Goal: Information Seeking & Learning: Find specific fact

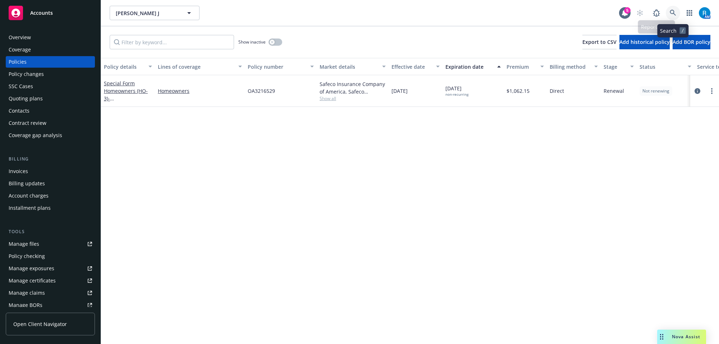
click at [669, 15] on link at bounding box center [673, 13] width 14 height 14
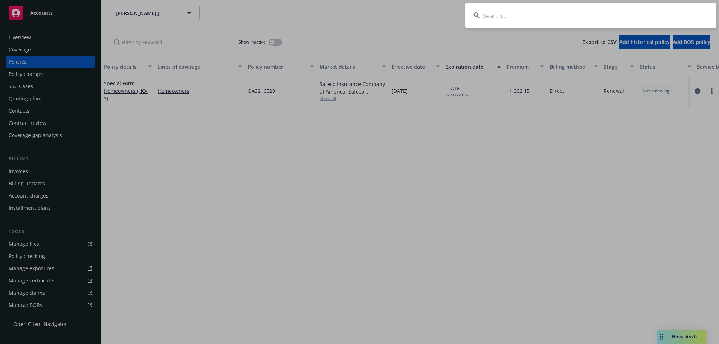
type input "[PERSON_NAME] & [PERSON_NAME]"
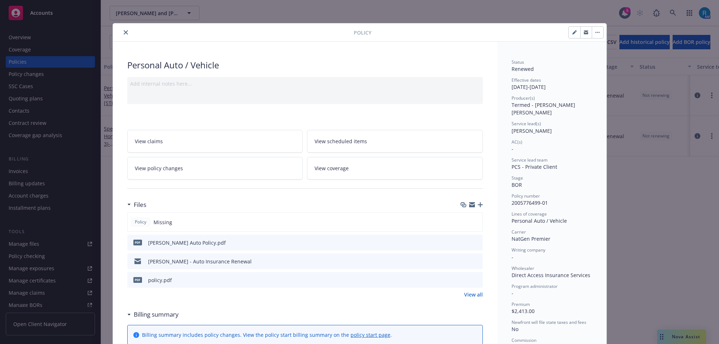
click at [124, 33] on icon "close" at bounding box center [126, 32] width 4 height 4
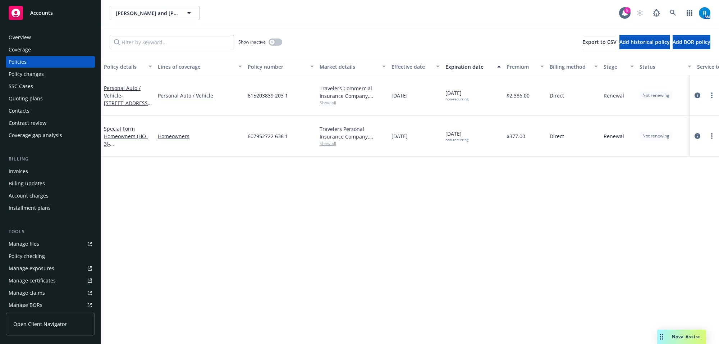
click at [58, 40] on div "Overview" at bounding box center [50, 38] width 83 height 12
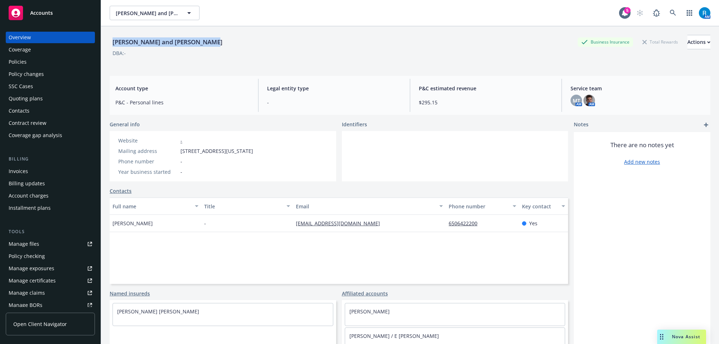
drag, startPoint x: 108, startPoint y: 44, endPoint x: 218, endPoint y: 43, distance: 109.7
click at [216, 43] on div "[PERSON_NAME] and [PERSON_NAME] Business Insurance Total Rewards Actions DBA: -…" at bounding box center [410, 198] width 618 height 344
copy div "[PERSON_NAME] and [PERSON_NAME]"
drag, startPoint x: 180, startPoint y: 149, endPoint x: 279, endPoint y: 147, distance: 99.6
click at [262, 147] on div "Website - Mailing address [STREET_ADDRESS][US_STATE] Phone number - Year busine…" at bounding box center [186, 156] width 152 height 50
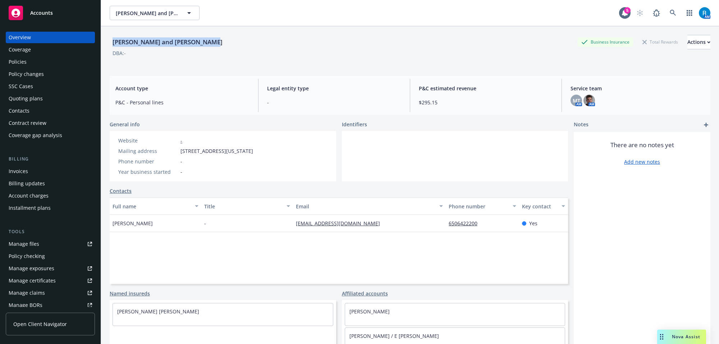
copy span "[STREET_ADDRESS][US_STATE]"
click at [20, 59] on div "Policies" at bounding box center [18, 62] width 18 height 12
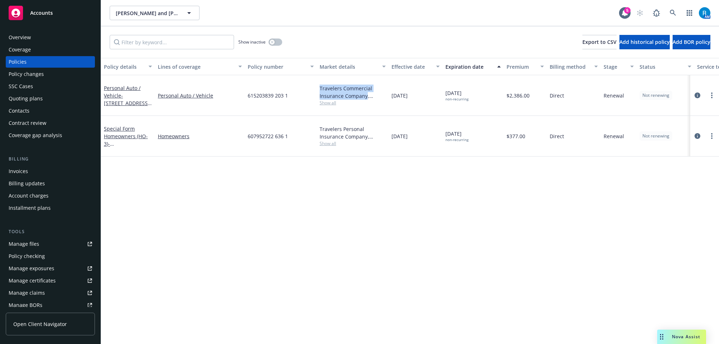
drag, startPoint x: 318, startPoint y: 83, endPoint x: 366, endPoint y: 91, distance: 48.4
click at [366, 91] on div "Travelers Commercial Insurance Company, Travelers Insurance Show all" at bounding box center [353, 95] width 72 height 41
copy div "Travelers Commercial Insurance Company"
click at [118, 92] on link "Personal Auto / Vehicle - [STREET_ADDRESS][US_STATE]" at bounding box center [127, 99] width 46 height 29
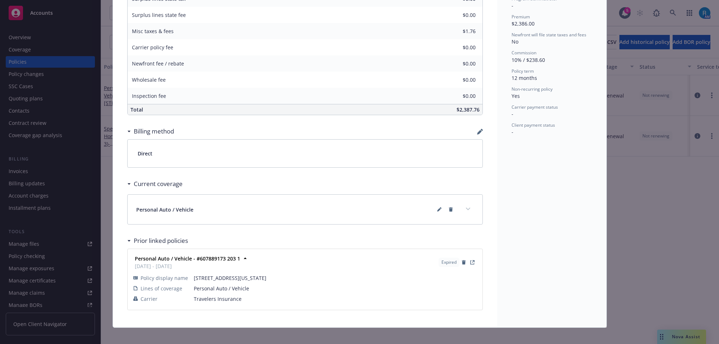
scroll to position [339, 0]
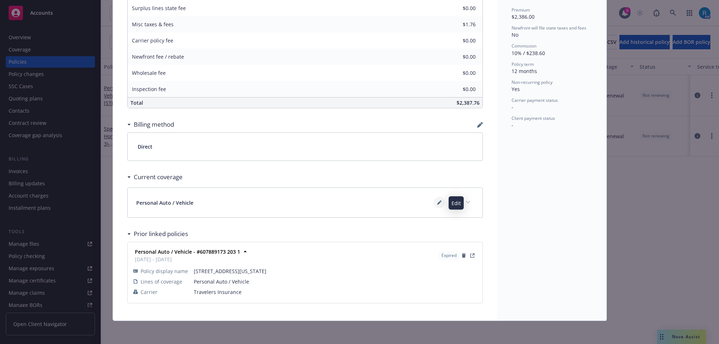
click at [437, 204] on icon at bounding box center [439, 202] width 4 height 4
type textarea "x"
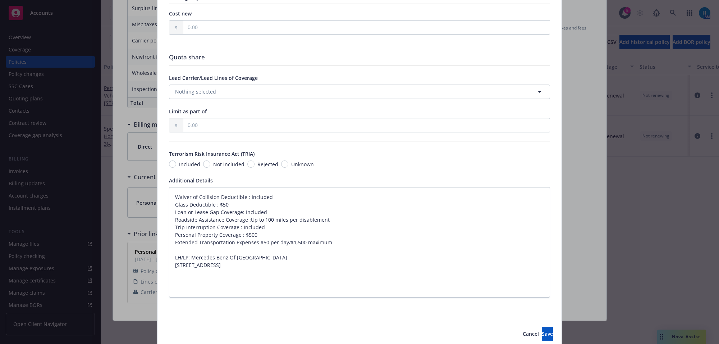
scroll to position [804, 0]
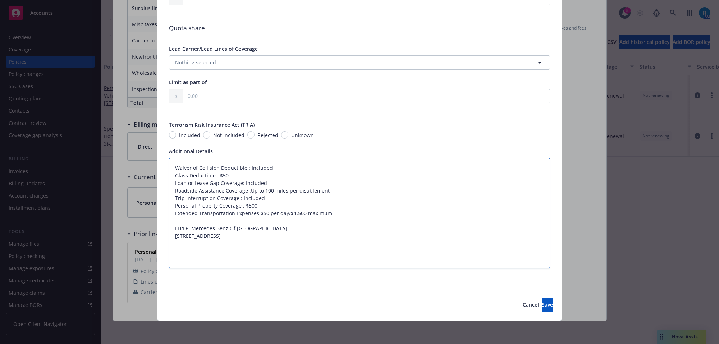
drag, startPoint x: 188, startPoint y: 227, endPoint x: 270, endPoint y: 231, distance: 82.4
click at [270, 231] on textarea "Waiver of Collision Deductible : Included Glass Deductible : $50 Loan or Lease …" at bounding box center [359, 213] width 381 height 111
click at [523, 308] on button "Cancel" at bounding box center [531, 304] width 16 height 14
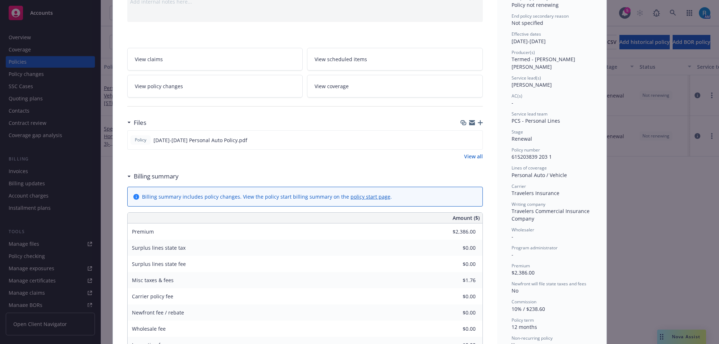
scroll to position [0, 0]
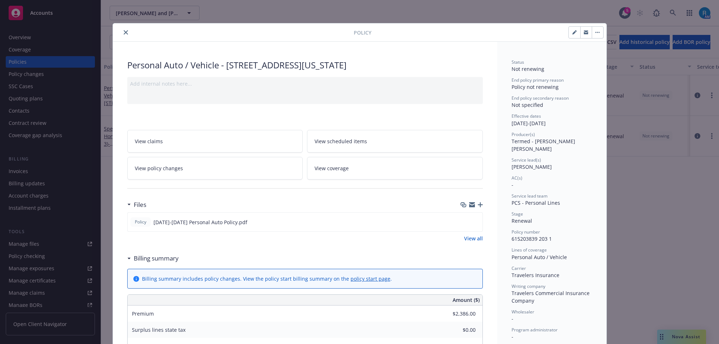
click at [124, 35] on icon "close" at bounding box center [126, 32] width 4 height 4
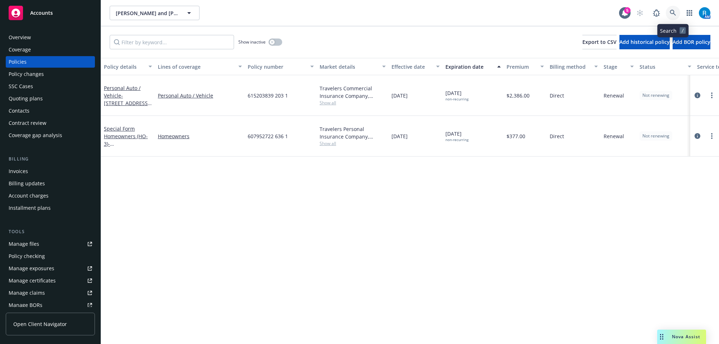
click at [675, 15] on icon at bounding box center [673, 13] width 6 height 6
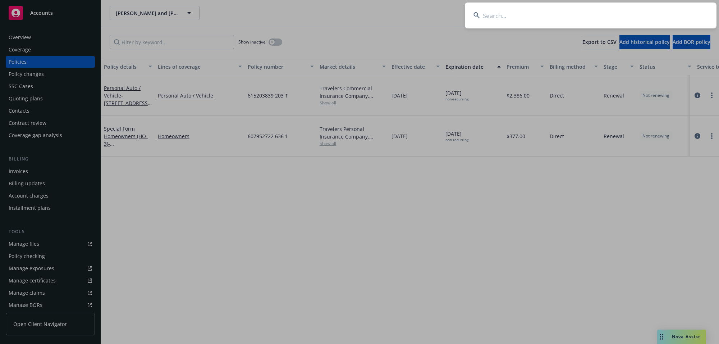
type input "[PERSON_NAME] & [PERSON_NAME]"
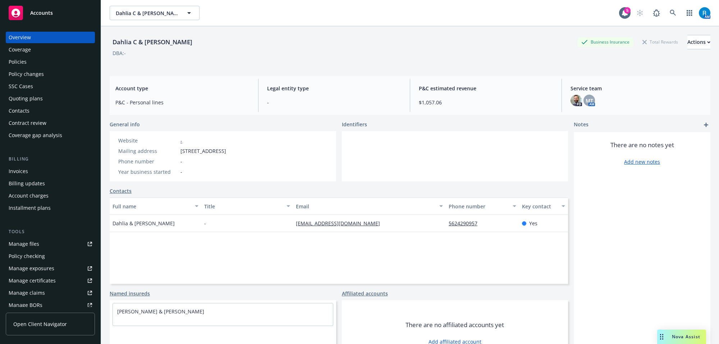
click at [29, 64] on div "Policies" at bounding box center [50, 62] width 83 height 12
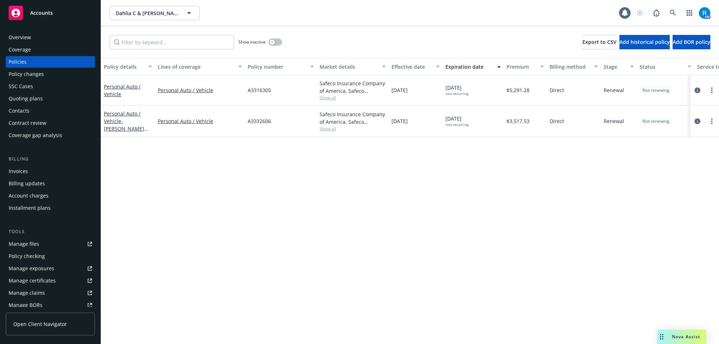
click at [32, 40] on div "Overview" at bounding box center [50, 38] width 83 height 12
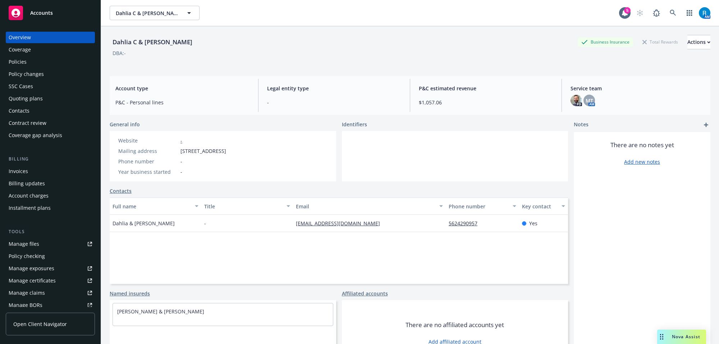
drag, startPoint x: 109, startPoint y: 42, endPoint x: 188, endPoint y: 42, distance: 79.1
click at [188, 42] on div "Dahlia C & [PERSON_NAME] Business Insurance Total Rewards Actions DBA: - Accoun…" at bounding box center [410, 198] width 618 height 344
copy div "Dahlia C & [PERSON_NAME]"
click at [151, 317] on div "[PERSON_NAME] & [PERSON_NAME]" at bounding box center [223, 311] width 220 height 16
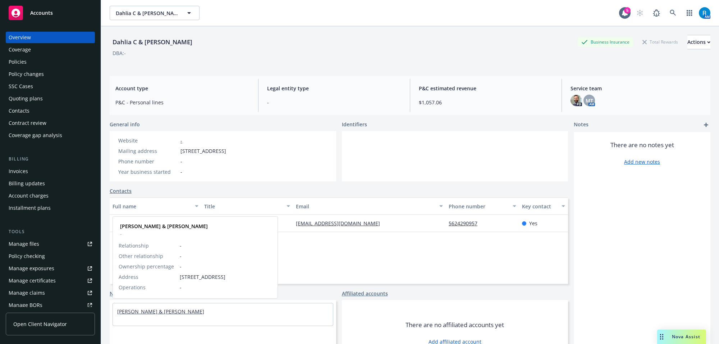
drag, startPoint x: 183, startPoint y: 312, endPoint x: 158, endPoint y: 312, distance: 25.2
click at [158, 312] on div "[PERSON_NAME] & [PERSON_NAME]" at bounding box center [223, 311] width 220 height 16
copy link "[PERSON_NAME]"
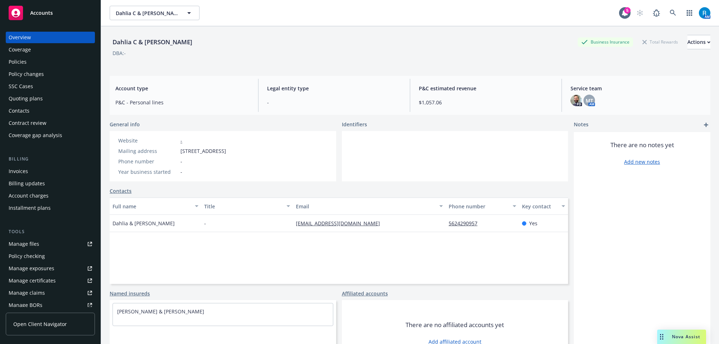
drag, startPoint x: 180, startPoint y: 150, endPoint x: 282, endPoint y: 151, distance: 102.1
click at [229, 151] on div "Mailing address [STREET_ADDRESS]" at bounding box center [172, 151] width 114 height 8
copy span "[STREET_ADDRESS]"
click at [43, 60] on div "Policies" at bounding box center [50, 62] width 83 height 12
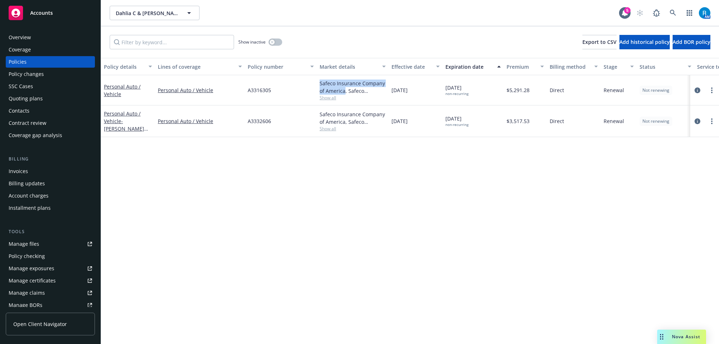
drag, startPoint x: 329, startPoint y: 85, endPoint x: 344, endPoint y: 90, distance: 15.1
click at [344, 90] on div "Safeco Insurance Company of America, Safeco Insurance (Liberty Mutual) Show all" at bounding box center [353, 90] width 72 height 30
copy div "Safeco Insurance Company of America"
click at [675, 13] on icon at bounding box center [673, 13] width 6 height 6
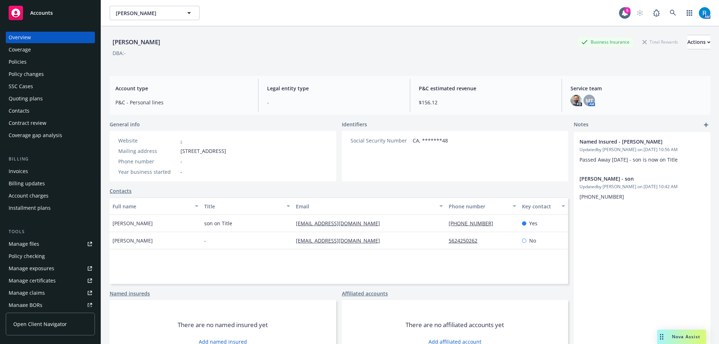
drag, startPoint x: 110, startPoint y: 240, endPoint x: 172, endPoint y: 243, distance: 61.2
click at [172, 243] on div "[PERSON_NAME]" at bounding box center [156, 240] width 92 height 17
copy span "[PERSON_NAME]"
drag, startPoint x: 222, startPoint y: 152, endPoint x: 228, endPoint y: 163, distance: 12.7
click at [291, 154] on div "Website - Mailing address [STREET_ADDRESS] Phone number - Year business started…" at bounding box center [223, 156] width 227 height 50
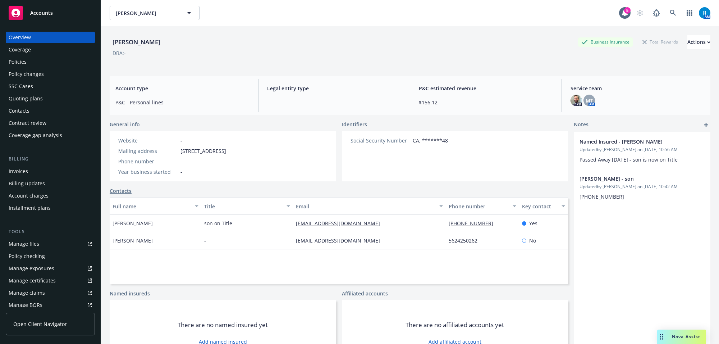
copy div "[STREET_ADDRESS]"
click at [24, 59] on div "Policies" at bounding box center [18, 62] width 18 height 12
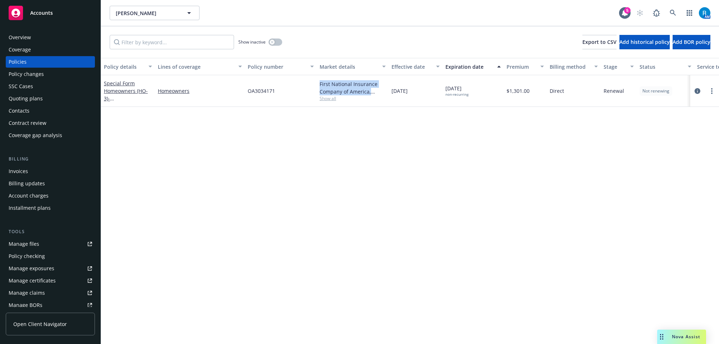
drag, startPoint x: 318, startPoint y: 82, endPoint x: 369, endPoint y: 95, distance: 53.4
click at [369, 95] on div "First National Insurance Company of America, Safeco Insurance (Liberty Mutual) …" at bounding box center [353, 91] width 72 height 32
copy div "First National Insurance Company of America,"
click at [114, 96] on span "- [STREET_ADDRESS]" at bounding box center [127, 102] width 46 height 14
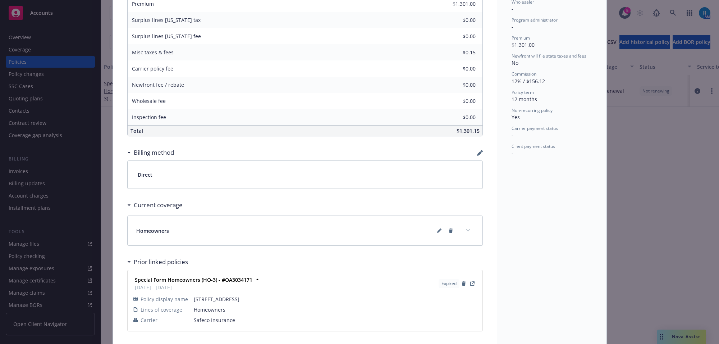
scroll to position [339, 0]
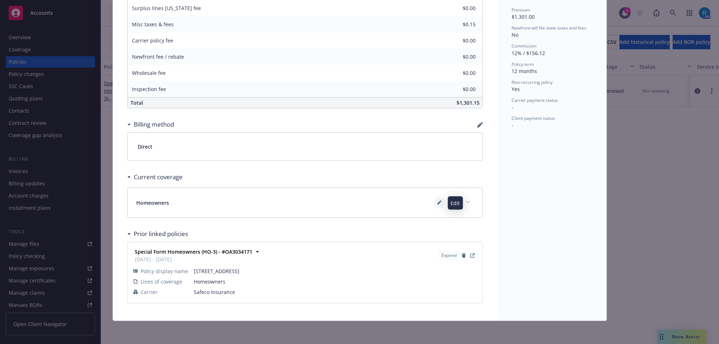
click at [436, 205] on button at bounding box center [440, 203] width 12 height 12
type textarea "x"
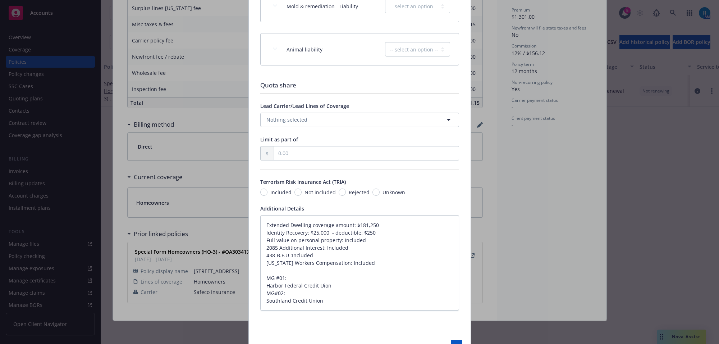
scroll to position [1164, 0]
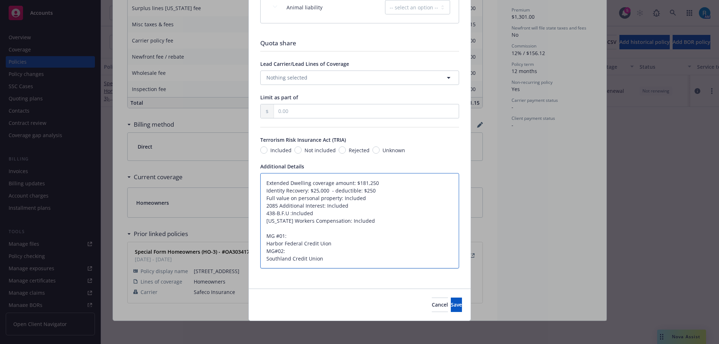
drag, startPoint x: 327, startPoint y: 258, endPoint x: 256, endPoint y: 235, distance: 74.3
drag, startPoint x: 398, startPoint y: 308, endPoint x: 397, endPoint y: 303, distance: 5.1
click at [432, 308] on button "Cancel" at bounding box center [440, 304] width 16 height 14
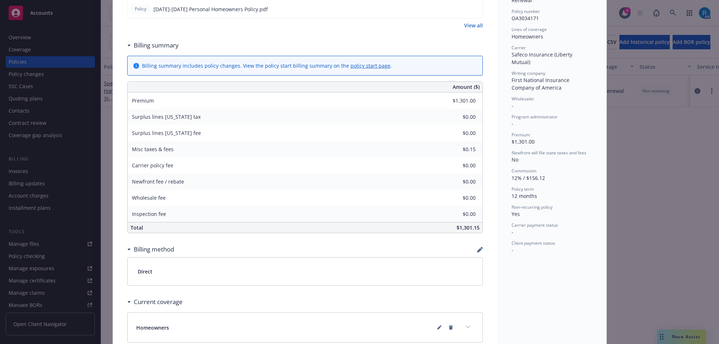
scroll to position [0, 0]
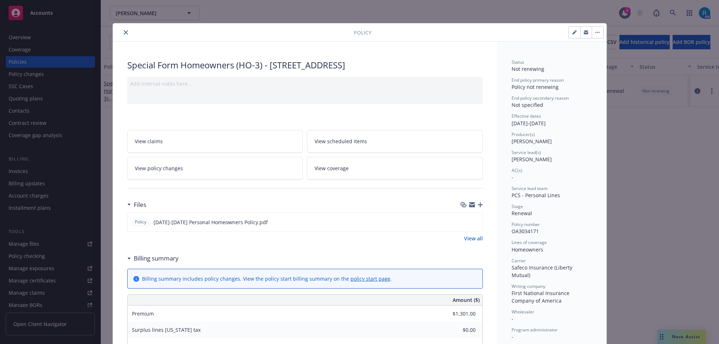
click at [124, 33] on icon "close" at bounding box center [126, 32] width 4 height 4
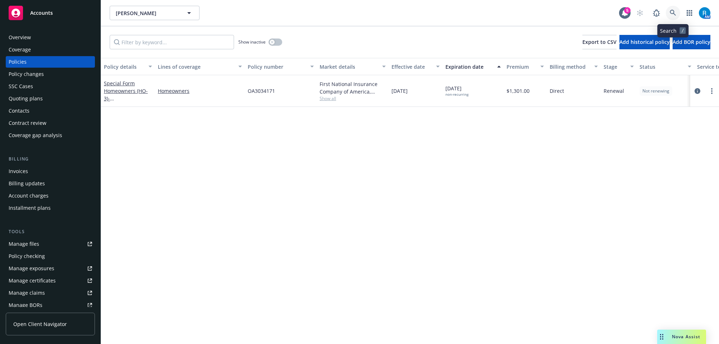
click at [675, 13] on icon at bounding box center [673, 13] width 6 height 6
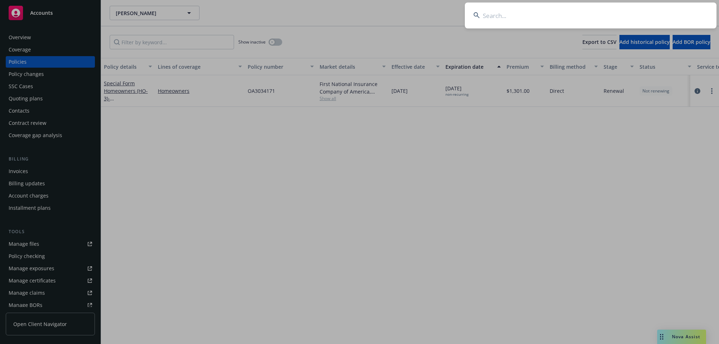
type input "[PERSON_NAME] & [PERSON_NAME]"
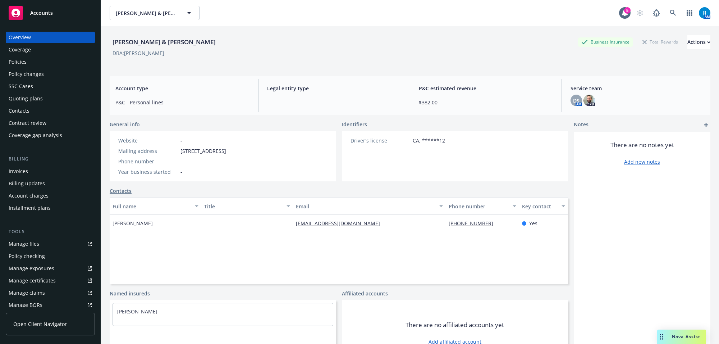
click at [65, 65] on div "Policies" at bounding box center [50, 62] width 83 height 12
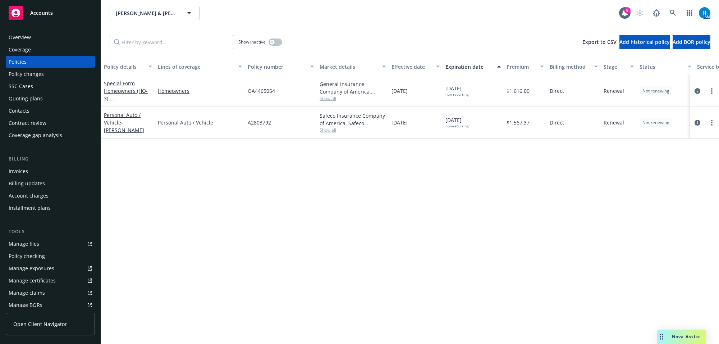
click at [15, 38] on div "Overview" at bounding box center [20, 38] width 22 height 12
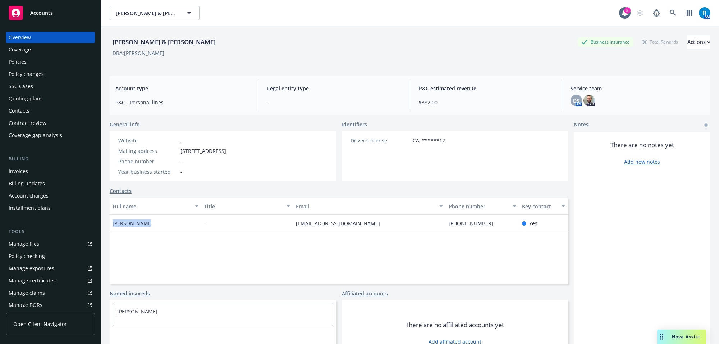
drag, startPoint x: 108, startPoint y: 224, endPoint x: 151, endPoint y: 223, distance: 42.8
click at [149, 223] on div "[PERSON_NAME] & Livi Business Insurance Total Rewards Actions DBA: [PERSON_NAME…" at bounding box center [410, 198] width 618 height 344
drag, startPoint x: 181, startPoint y: 152, endPoint x: 275, endPoint y: 150, distance: 95.0
click at [235, 150] on div "Website - Mailing address [STREET_ADDRESS] Phone number - Year business started…" at bounding box center [172, 156] width 125 height 50
click at [30, 60] on div "Policies" at bounding box center [50, 62] width 83 height 12
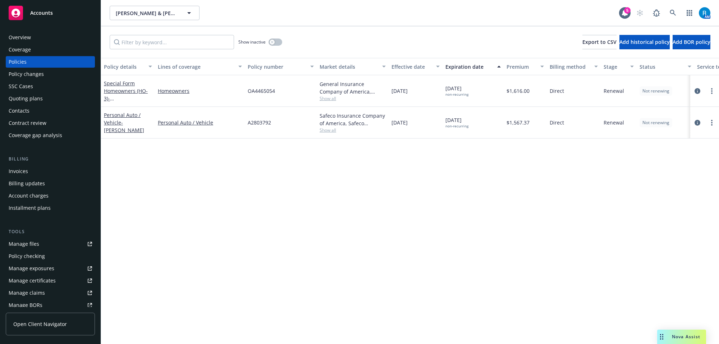
click at [257, 91] on span "OA4465054" at bounding box center [261, 91] width 27 height 8
drag, startPoint x: 316, startPoint y: 85, endPoint x: 368, endPoint y: 92, distance: 51.9
click at [368, 92] on div "Special Form Homeowners (HO-3) - [STREET_ADDRESS] Homeowners OA4465054 General …" at bounding box center [448, 91] width 694 height 32
click at [117, 92] on link "Special Form Homeowners (HO-3) - [STREET_ADDRESS]" at bounding box center [127, 94] width 46 height 29
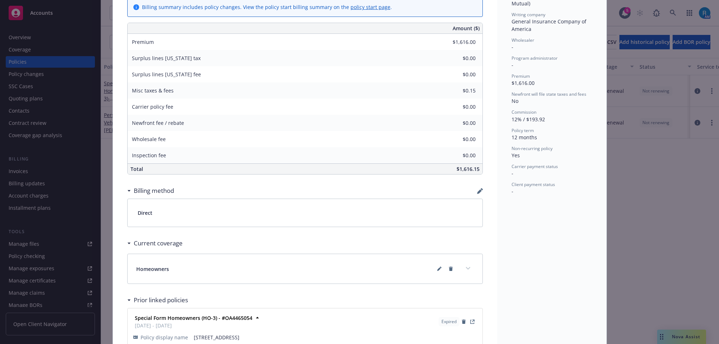
scroll to position [339, 0]
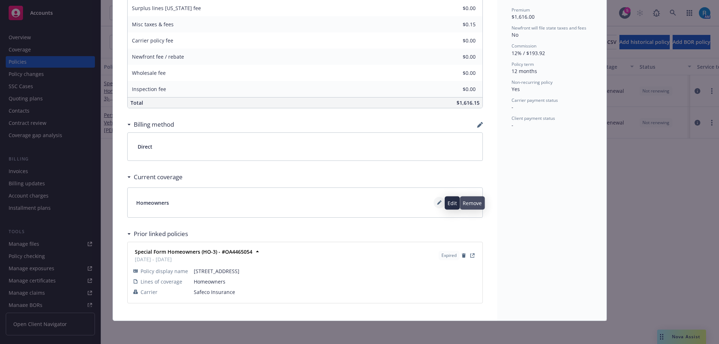
click at [437, 203] on icon at bounding box center [439, 202] width 4 height 4
type textarea "x"
select select "LIMIT"
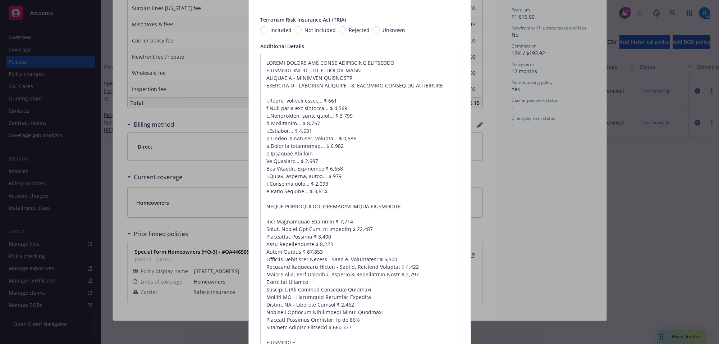
scroll to position [1413, 0]
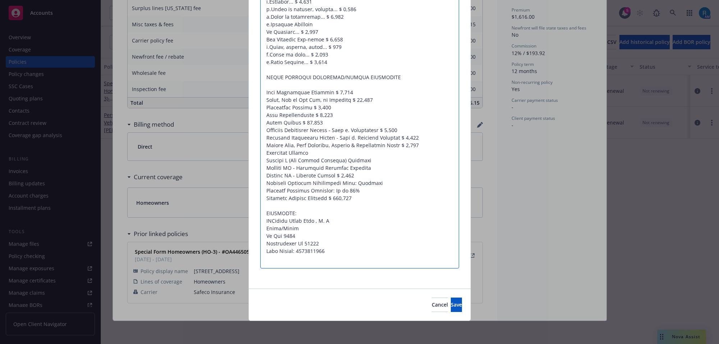
drag, startPoint x: 298, startPoint y: 229, endPoint x: 258, endPoint y: 219, distance: 40.8
click at [260, 219] on textarea at bounding box center [359, 96] width 199 height 345
click at [432, 306] on span "Cancel" at bounding box center [440, 304] width 16 height 7
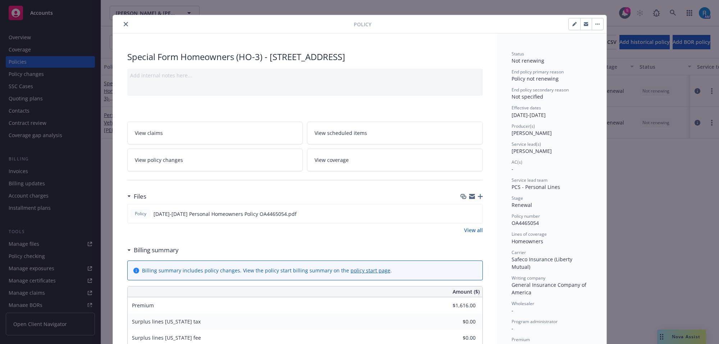
scroll to position [0, 0]
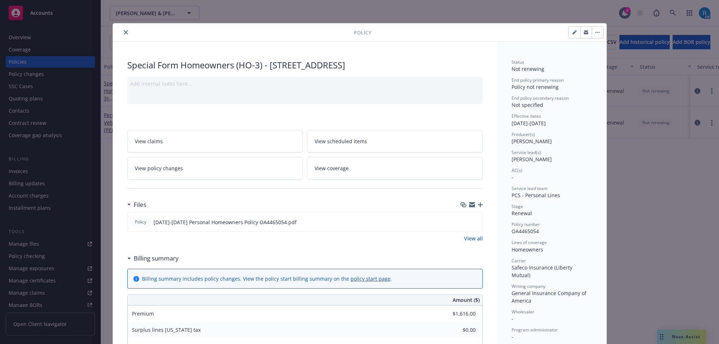
drag, startPoint x: 121, startPoint y: 31, endPoint x: 131, endPoint y: 38, distance: 12.5
click at [124, 31] on icon "close" at bounding box center [126, 32] width 4 height 4
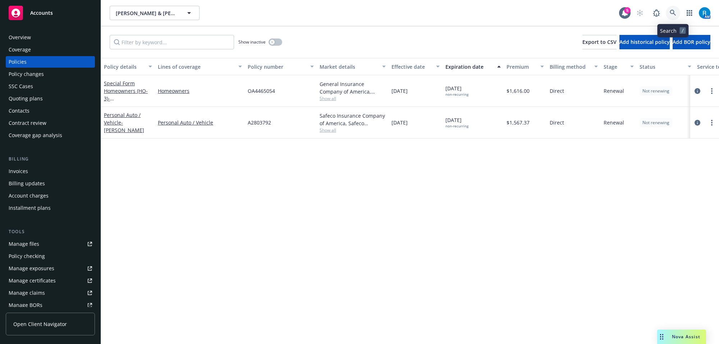
click at [673, 15] on icon at bounding box center [673, 13] width 6 height 6
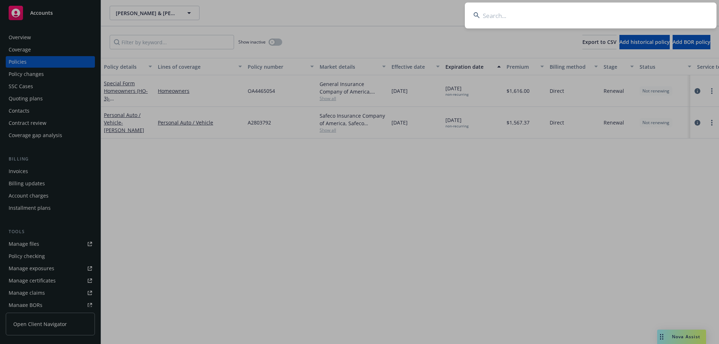
type input "[PERSON_NAME]"
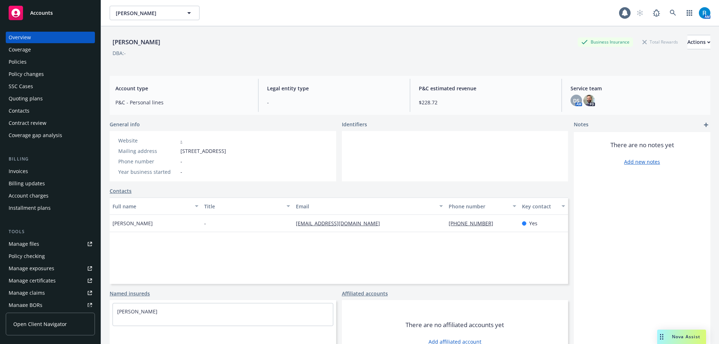
click at [27, 60] on div "Policies" at bounding box center [50, 62] width 83 height 12
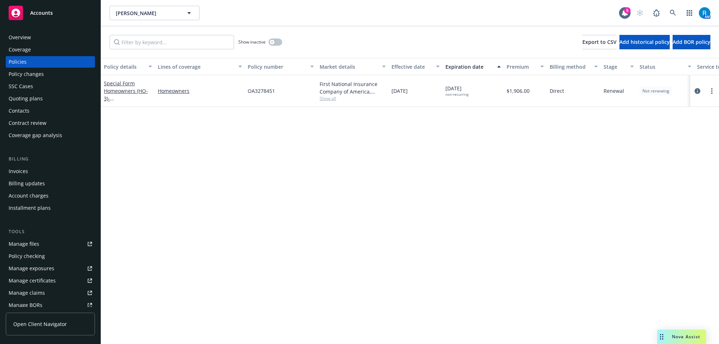
click at [35, 40] on div "Overview" at bounding box center [50, 38] width 83 height 12
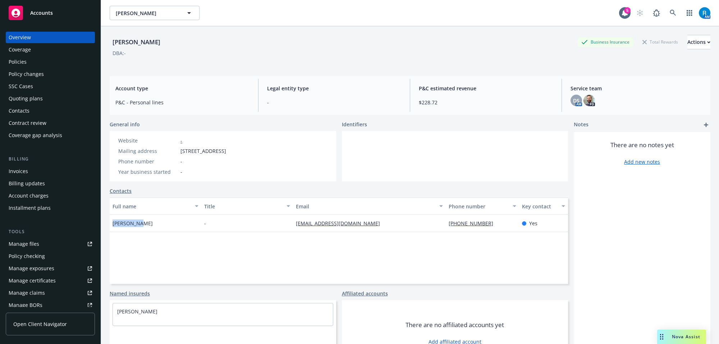
drag, startPoint x: 109, startPoint y: 223, endPoint x: 140, endPoint y: 224, distance: 30.6
click at [140, 224] on div "[PERSON_NAME] Business Insurance Total Rewards Actions DBA: - Account type P&C …" at bounding box center [410, 198] width 618 height 344
drag, startPoint x: 179, startPoint y: 153, endPoint x: 277, endPoint y: 152, distance: 98.2
click at [235, 151] on div "Website - Mailing address [STREET_ADDRESS] Phone number - Year business started…" at bounding box center [172, 156] width 125 height 50
click at [170, 143] on div "Website" at bounding box center [147, 141] width 59 height 8
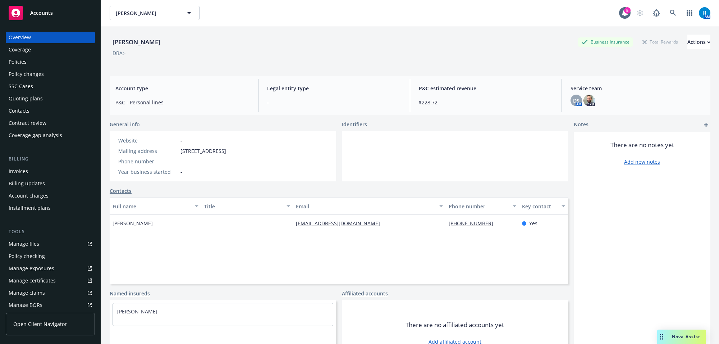
drag, startPoint x: 178, startPoint y: 150, endPoint x: 292, endPoint y: 150, distance: 114.0
click at [292, 150] on div "Website - Mailing address [STREET_ADDRESS] Phone number - Year business started…" at bounding box center [223, 156] width 227 height 50
click at [670, 13] on icon at bounding box center [673, 13] width 6 height 6
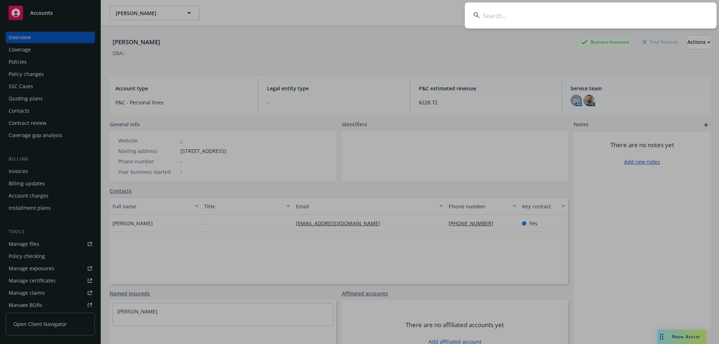
type input "[PERSON_NAME] & [PERSON_NAME]"
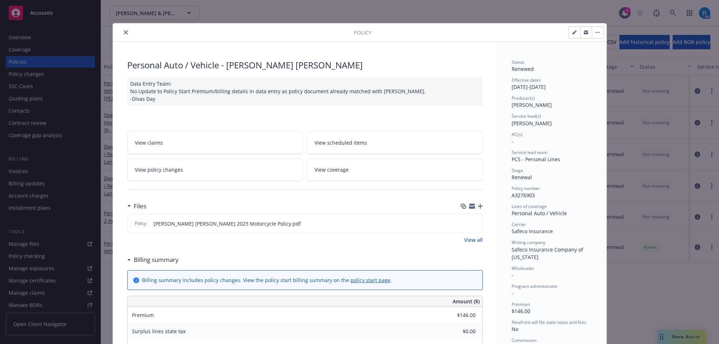
click at [124, 33] on icon "close" at bounding box center [126, 32] width 4 height 4
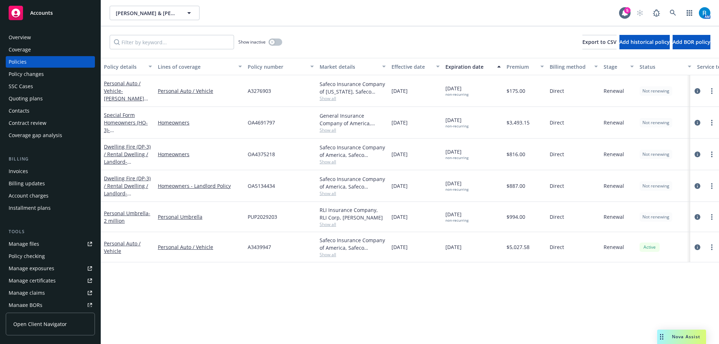
click at [40, 36] on div "Overview" at bounding box center [50, 38] width 83 height 12
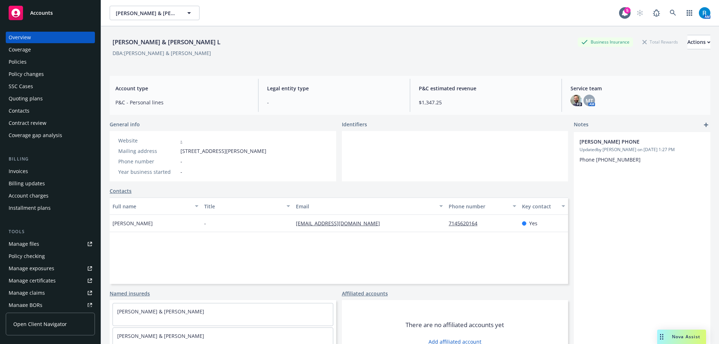
scroll to position [26, 0]
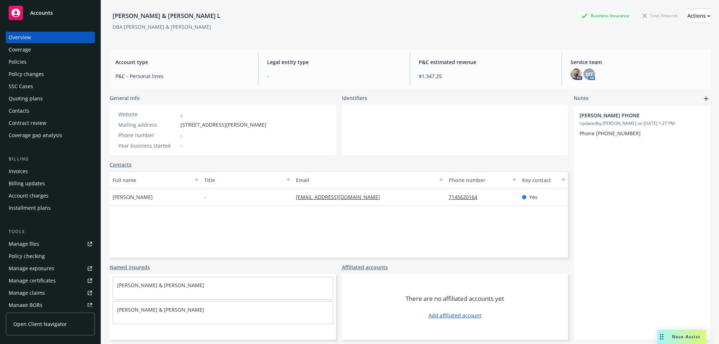
drag, startPoint x: 110, startPoint y: 285, endPoint x: 216, endPoint y: 288, distance: 106.8
click at [216, 288] on div "[PERSON_NAME] & [PERSON_NAME] [PERSON_NAME] & [PERSON_NAME]" at bounding box center [223, 300] width 227 height 53
drag, startPoint x: 179, startPoint y: 125, endPoint x: 279, endPoint y: 125, distance: 100.7
click at [275, 125] on div "Website - Mailing address [STREET_ADDRESS][PERSON_NAME] Phone number - Year bus…" at bounding box center [192, 130] width 165 height 50
click at [19, 59] on div "Policies" at bounding box center [18, 62] width 18 height 12
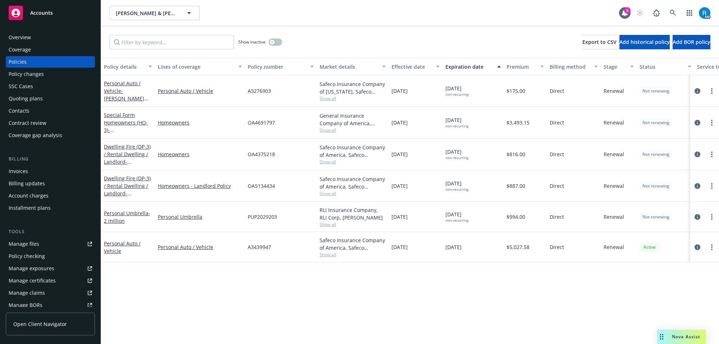
click at [260, 122] on span "OA4691797" at bounding box center [261, 123] width 27 height 8
click at [318, 116] on div "General Insurance Company of America, Safeco Insurance (Liberty Mutual) Show all" at bounding box center [353, 123] width 72 height 32
drag, startPoint x: 321, startPoint y: 117, endPoint x: 364, endPoint y: 123, distance: 43.2
click at [364, 123] on div "General Insurance Company of America, Safeco Insurance (Liberty Mutual) Show all" at bounding box center [353, 123] width 72 height 32
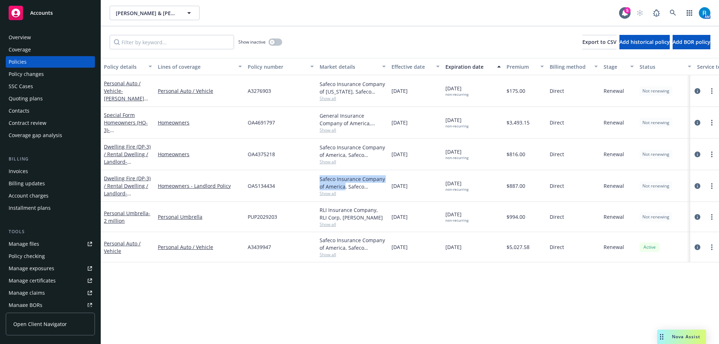
drag, startPoint x: 319, startPoint y: 177, endPoint x: 358, endPoint y: 191, distance: 42.2
click at [345, 187] on div "Safeco Insurance Company of America, Safeco Insurance (Liberty Mutual) Show all" at bounding box center [353, 186] width 72 height 32
click at [125, 183] on link "Dwelling Fire (DP-3) / Rental Dwelling / Landlord - [STREET_ADDRESS]" at bounding box center [127, 189] width 47 height 29
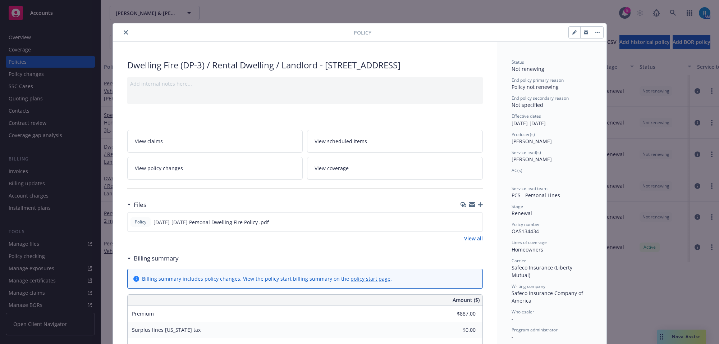
click at [122, 35] on button "close" at bounding box center [126, 32] width 9 height 9
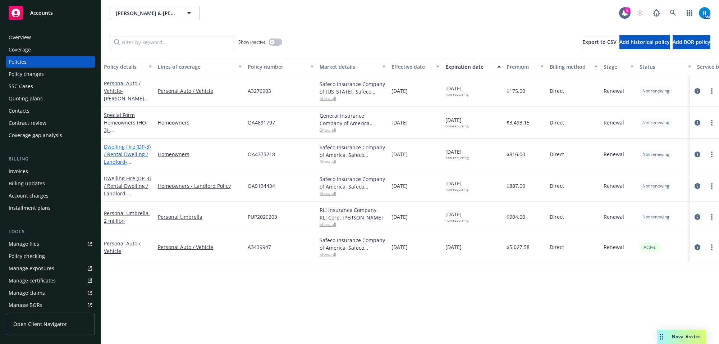
click at [119, 154] on link "Dwelling Fire (DP-3) / Rental Dwelling / Landlord - [STREET_ADDRESS][PERSON_NAM…" at bounding box center [127, 161] width 47 height 37
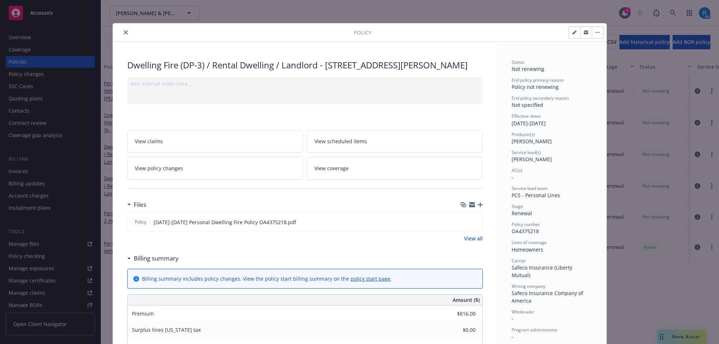
click at [362, 152] on link "View scheduled items" at bounding box center [395, 141] width 176 height 23
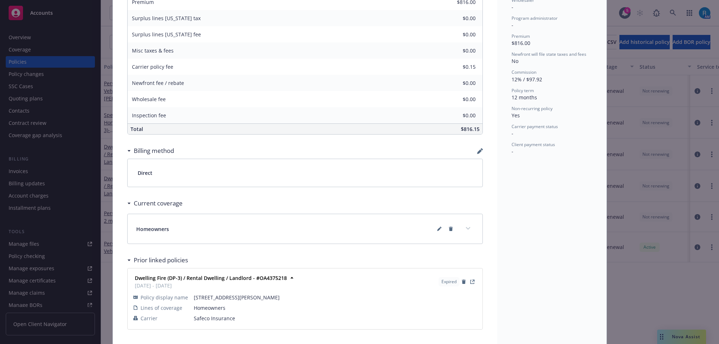
scroll to position [351, 0]
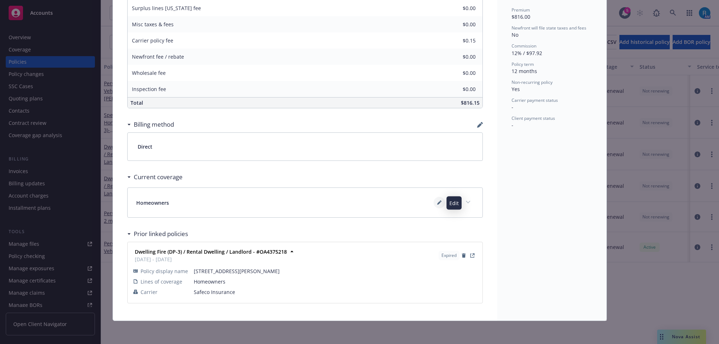
click at [434, 204] on button at bounding box center [440, 203] width 12 height 12
type textarea "x"
select select "INCLUDED"
select select "LIMIT"
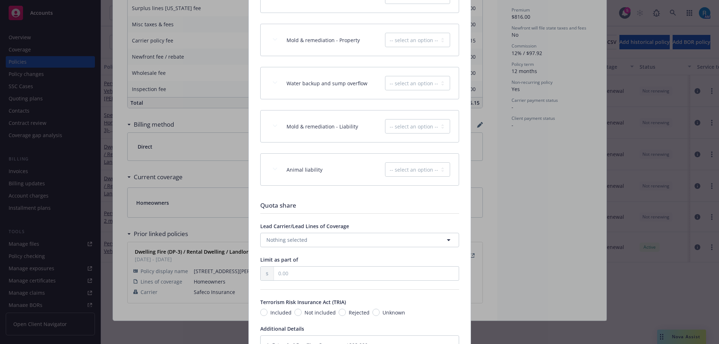
scroll to position [1200, 0]
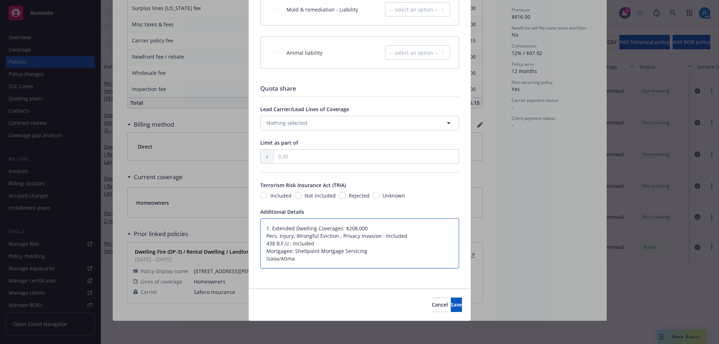
drag, startPoint x: 297, startPoint y: 258, endPoint x: 252, endPoint y: 252, distance: 45.6
click at [432, 300] on button "Cancel" at bounding box center [440, 304] width 16 height 14
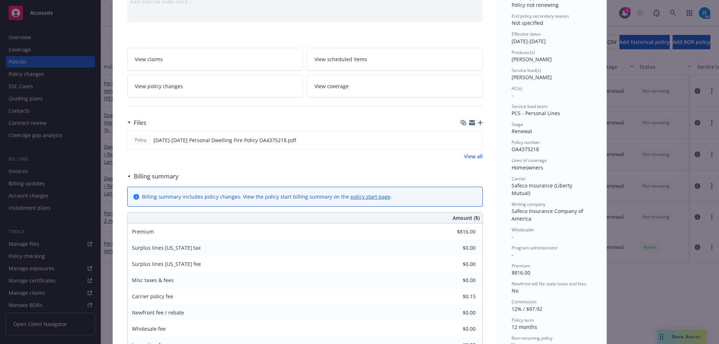
scroll to position [0, 0]
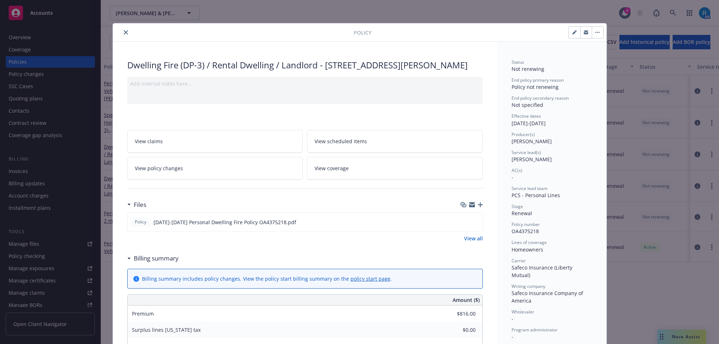
click at [124, 32] on icon "close" at bounding box center [126, 32] width 4 height 4
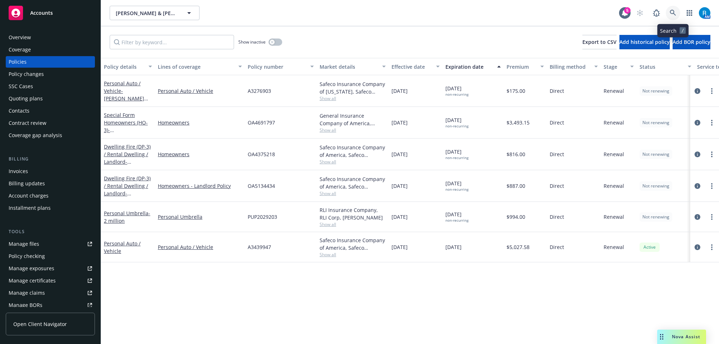
click at [675, 15] on icon at bounding box center [673, 13] width 6 height 6
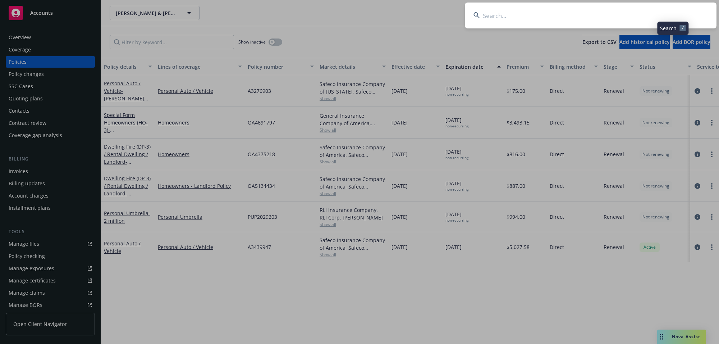
type input "[PERSON_NAME]"
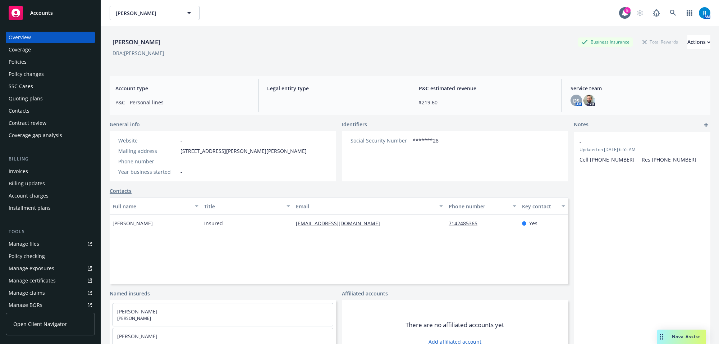
click at [22, 56] on div "Policies" at bounding box center [18, 62] width 18 height 12
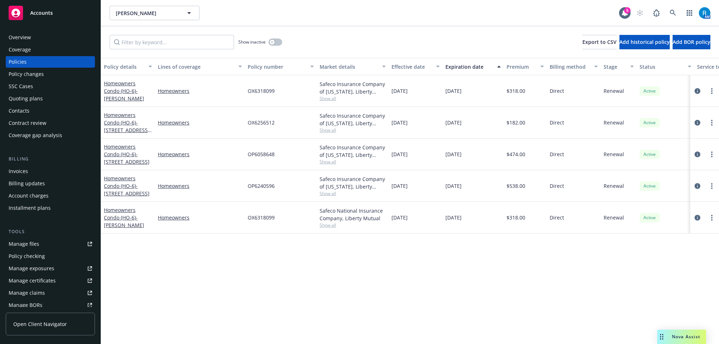
click at [263, 219] on span "OX6318099" at bounding box center [261, 218] width 27 height 8
click at [266, 125] on span "OX6256512" at bounding box center [261, 123] width 27 height 8
click at [672, 11] on icon at bounding box center [673, 13] width 6 height 6
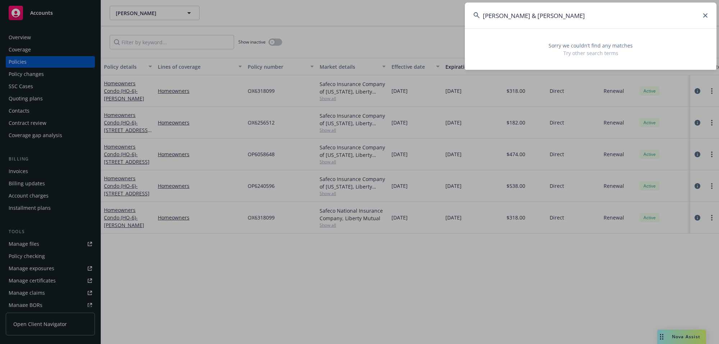
drag, startPoint x: 512, startPoint y: 13, endPoint x: 631, endPoint y: 13, distance: 119.4
click at [631, 13] on input "[PERSON_NAME] & [PERSON_NAME]" at bounding box center [591, 16] width 252 height 26
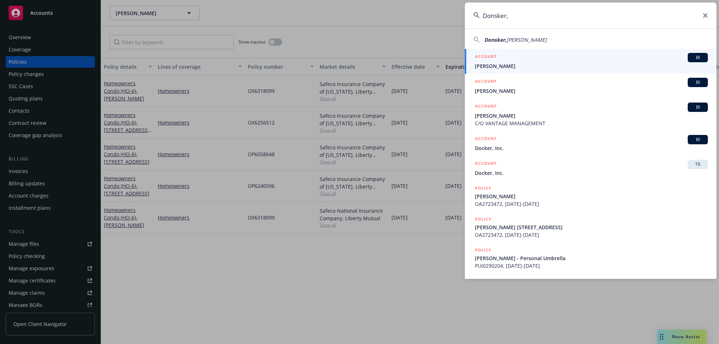
type input "Donsker,"
click at [502, 67] on span "[PERSON_NAME]" at bounding box center [591, 66] width 233 height 8
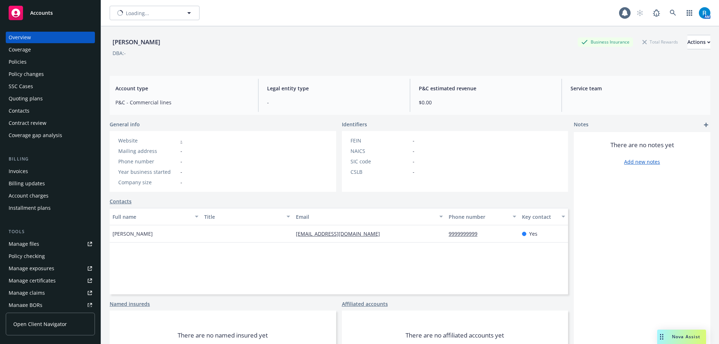
click at [45, 59] on div "Policies" at bounding box center [50, 62] width 83 height 12
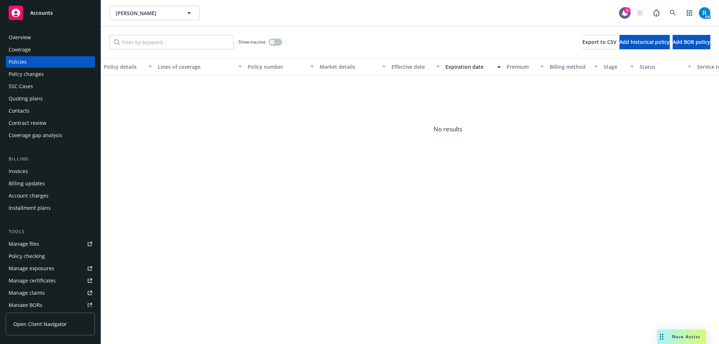
click at [17, 38] on div "Overview" at bounding box center [20, 38] width 22 height 12
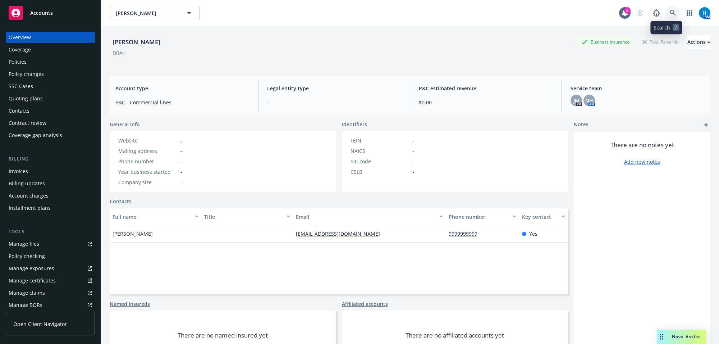
click at [670, 13] on icon at bounding box center [673, 13] width 6 height 6
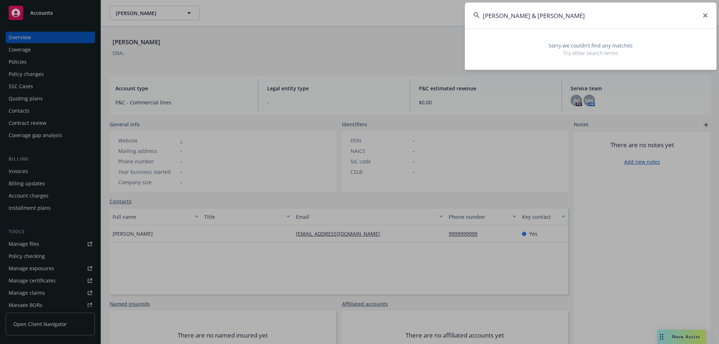
drag, startPoint x: 529, startPoint y: 14, endPoint x: 625, endPoint y: 16, distance: 96.0
click at [614, 16] on input "[PERSON_NAME] & [PERSON_NAME]" at bounding box center [591, 16] width 252 height 26
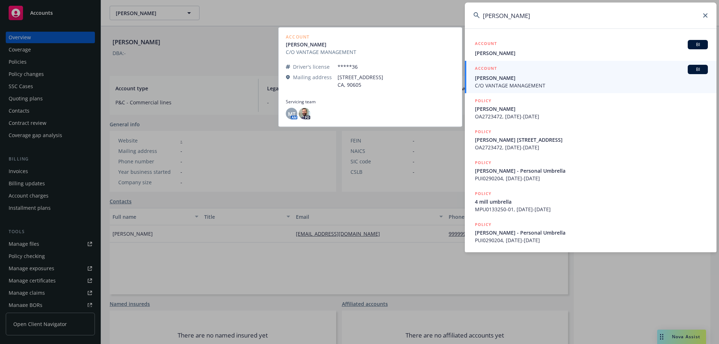
type input "[PERSON_NAME]"
click at [500, 80] on span "[PERSON_NAME]" at bounding box center [591, 78] width 233 height 8
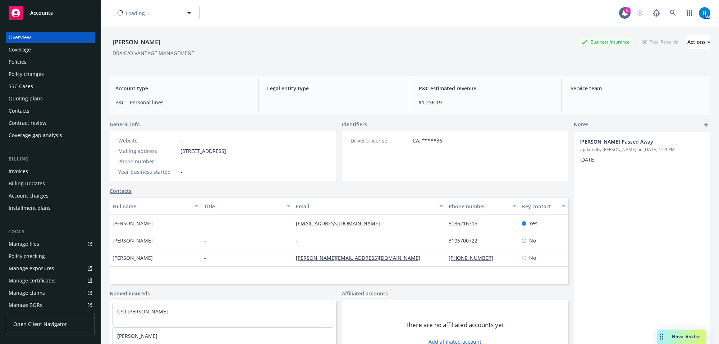
click at [22, 64] on div "Policies" at bounding box center [18, 62] width 18 height 12
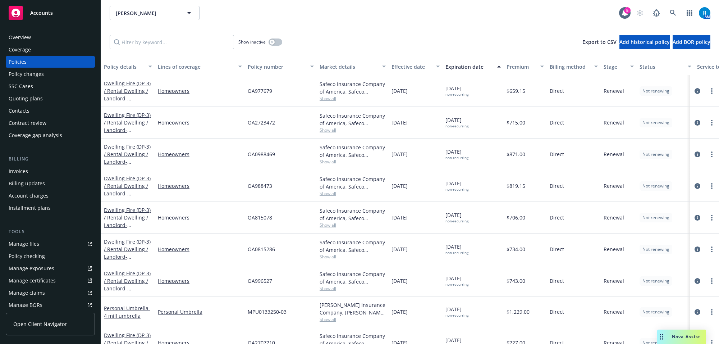
click at [262, 91] on span "OA977679" at bounding box center [260, 91] width 24 height 8
click at [261, 91] on span "OA977679" at bounding box center [260, 91] width 24 height 8
click at [674, 12] on icon at bounding box center [673, 13] width 6 height 6
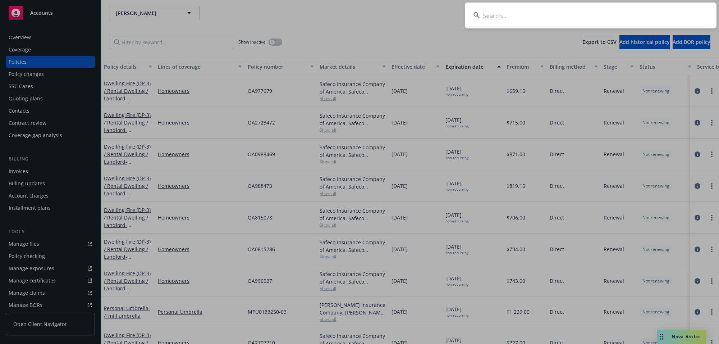
type input "[PERSON_NAME] & [PERSON_NAME]"
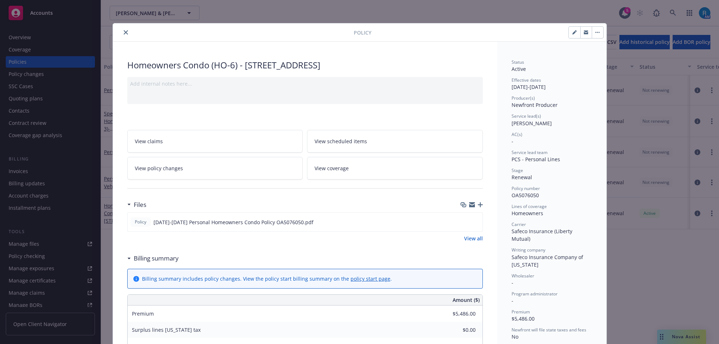
click at [124, 33] on icon "close" at bounding box center [126, 32] width 4 height 4
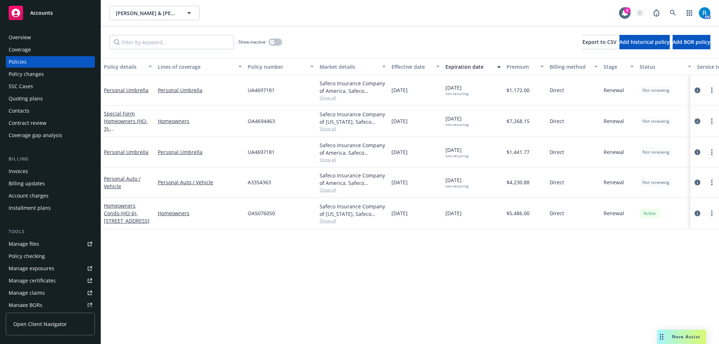
click at [257, 91] on span "UA4697181" at bounding box center [261, 90] width 27 height 8
click at [680, 9] on span at bounding box center [673, 13] width 14 height 14
click at [675, 10] on icon at bounding box center [673, 13] width 6 height 6
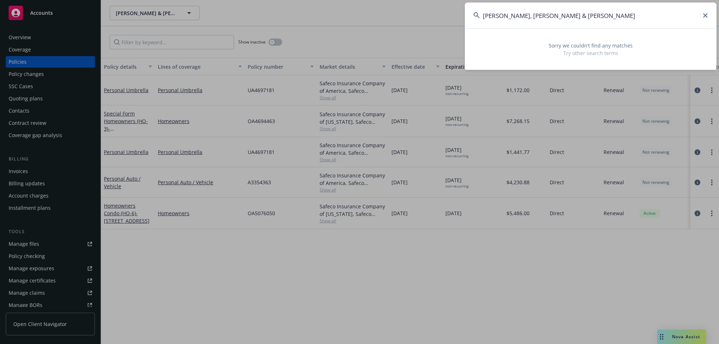
drag, startPoint x: 552, startPoint y: 15, endPoint x: 616, endPoint y: 15, distance: 64.0
click at [613, 15] on input "[PERSON_NAME], [PERSON_NAME] & [PERSON_NAME]" at bounding box center [591, 16] width 252 height 26
drag, startPoint x: 529, startPoint y: 17, endPoint x: 506, endPoint y: 17, distance: 23.4
click at [506, 17] on input "[PERSON_NAME], [PERSON_NAME] &" at bounding box center [591, 16] width 252 height 26
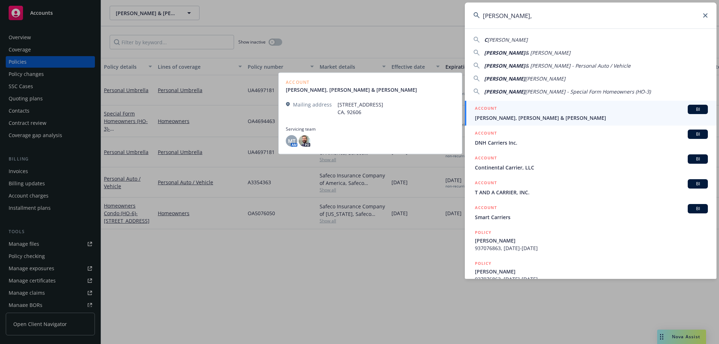
type input "[PERSON_NAME],"
click at [505, 118] on span "[PERSON_NAME], [PERSON_NAME] & [PERSON_NAME]" at bounding box center [591, 118] width 233 height 8
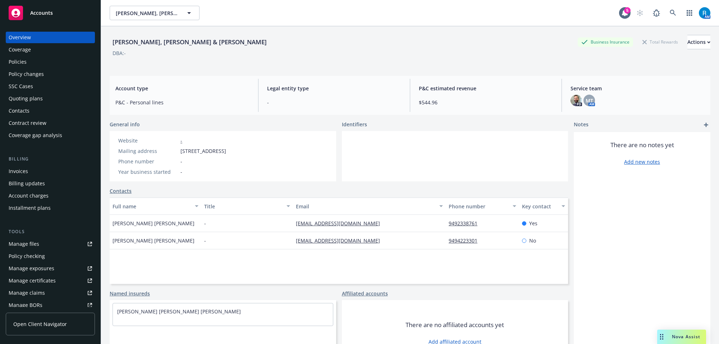
click at [28, 58] on div "Policies" at bounding box center [50, 62] width 83 height 12
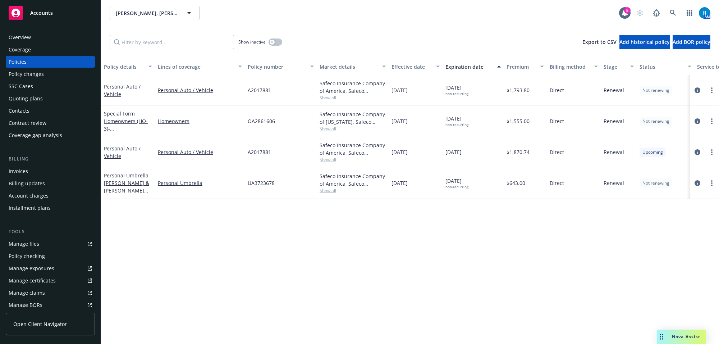
click at [259, 122] on span "OA2861606" at bounding box center [261, 121] width 27 height 8
drag, startPoint x: 246, startPoint y: 272, endPoint x: 191, endPoint y: 229, distance: 69.6
click at [245, 272] on div "Policy details Lines of coverage Policy number Market details Effective date Ex…" at bounding box center [410, 201] width 618 height 286
click at [15, 35] on div "Overview" at bounding box center [20, 38] width 22 height 12
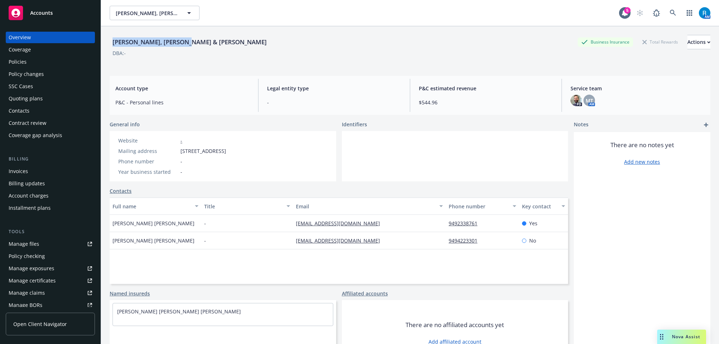
drag, startPoint x: 111, startPoint y: 42, endPoint x: 247, endPoint y: 44, distance: 135.6
click at [247, 44] on div "[PERSON_NAME], [PERSON_NAME] & [PERSON_NAME] Business Insurance Total Rewards A…" at bounding box center [410, 42] width 601 height 14
click at [318, 47] on div "[PERSON_NAME], [PERSON_NAME] & [PERSON_NAME] Business Insurance Total Rewards A…" at bounding box center [410, 42] width 601 height 14
click at [29, 61] on div "Policies" at bounding box center [50, 62] width 83 height 12
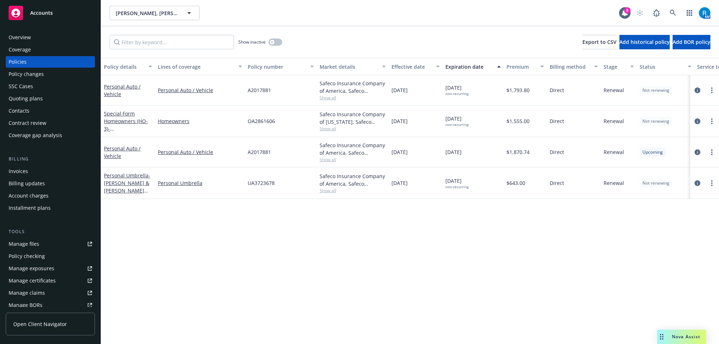
click at [261, 119] on span "OA2861606" at bounding box center [261, 121] width 27 height 8
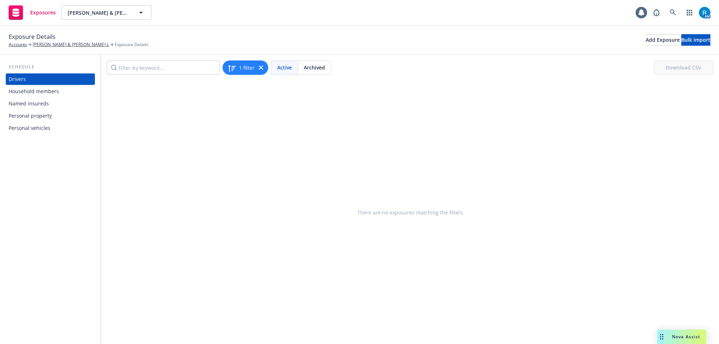
click at [35, 124] on div "Personal vehicles" at bounding box center [30, 128] width 42 height 12
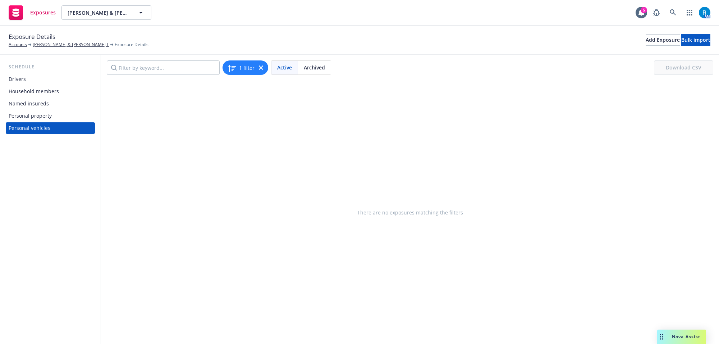
click at [35, 120] on div "Personal property" at bounding box center [30, 116] width 43 height 12
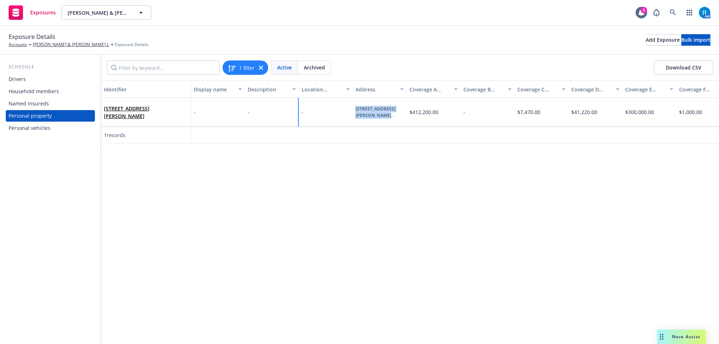
drag, startPoint x: 350, startPoint y: 108, endPoint x: 406, endPoint y: 128, distance: 59.7
click at [322, 190] on div "Identifier Display name Description Location number Address Coverage A (Buildin…" at bounding box center [410, 212] width 618 height 263
